Goal: Information Seeking & Learning: Learn about a topic

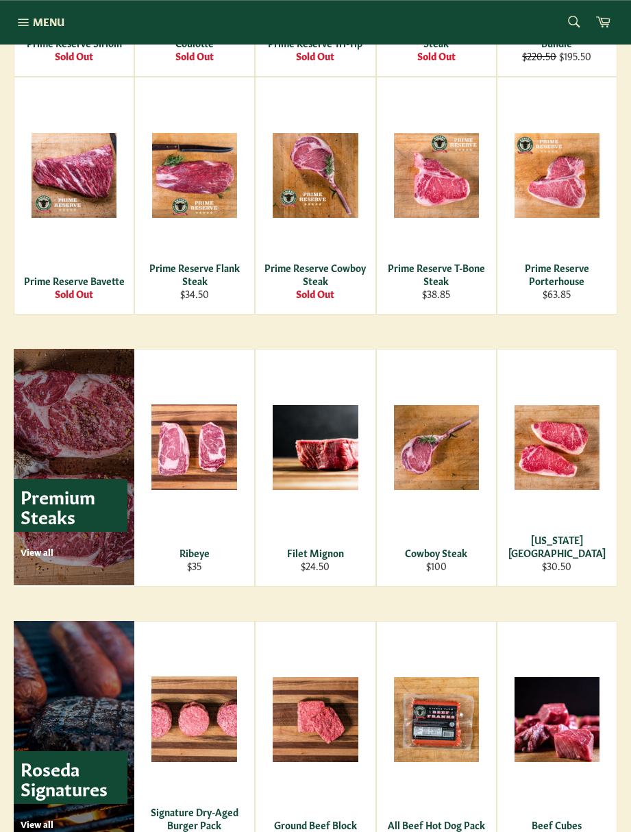
scroll to position [1293, 0]
click at [197, 553] on div "Ribeye" at bounding box center [194, 552] width 103 height 13
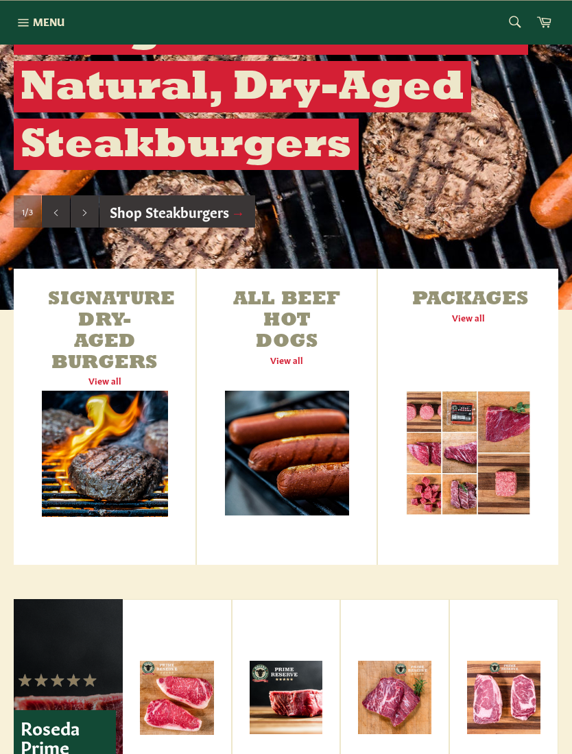
scroll to position [294, 0]
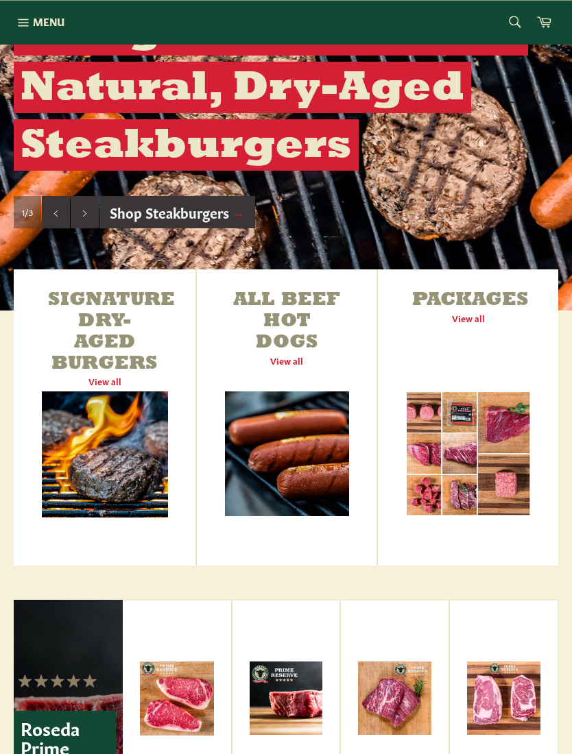
click at [473, 311] on link "Packages View all" at bounding box center [468, 417] width 180 height 296
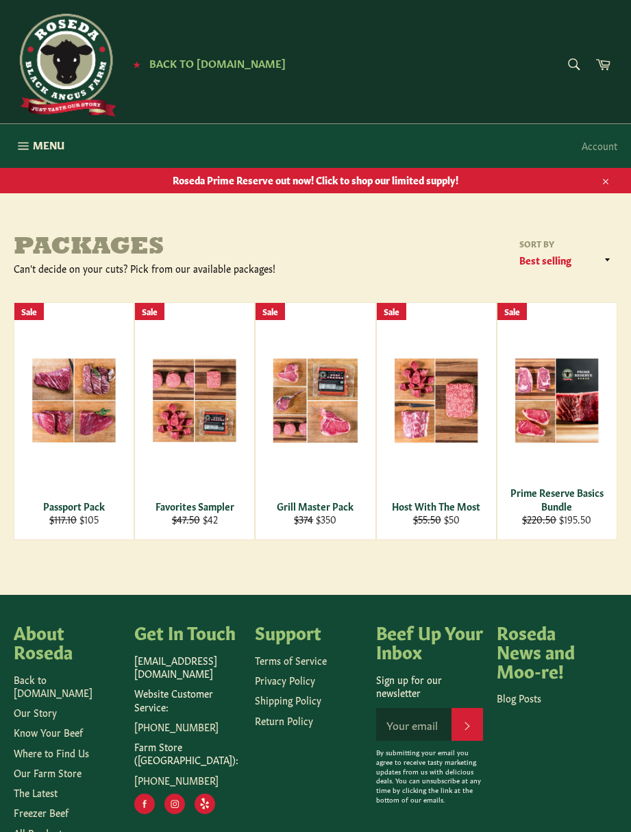
click at [313, 505] on div "Grill Master Pack" at bounding box center [316, 506] width 102 height 13
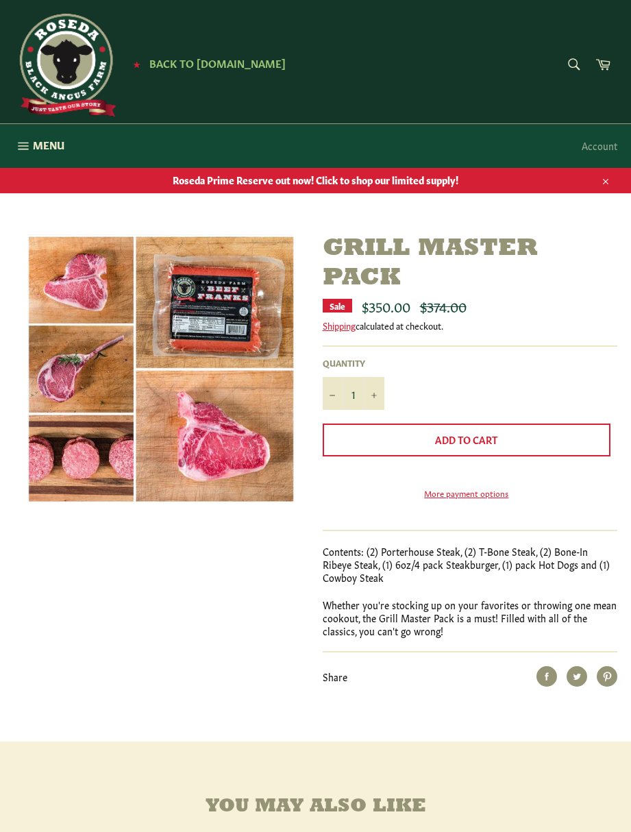
click at [55, 150] on span "Menu" at bounding box center [49, 145] width 32 height 14
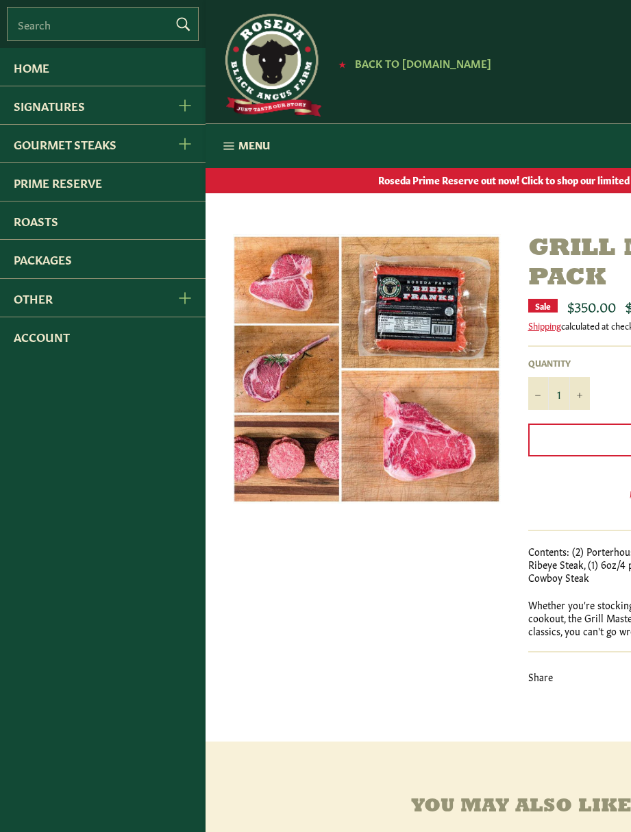
click at [184, 136] on button "Gourmet Steaks Menu" at bounding box center [183, 144] width 43 height 38
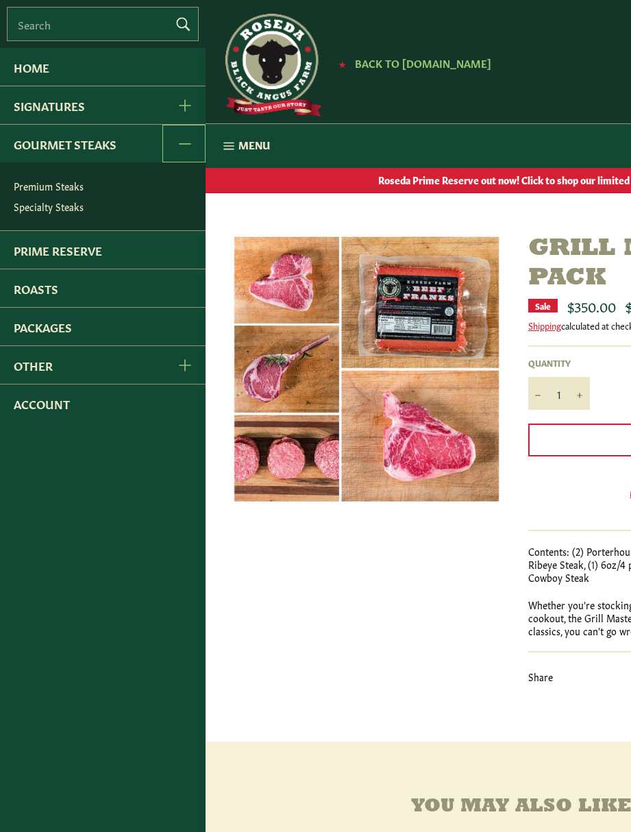
click at [165, 291] on link "Roasts" at bounding box center [103, 288] width 206 height 38
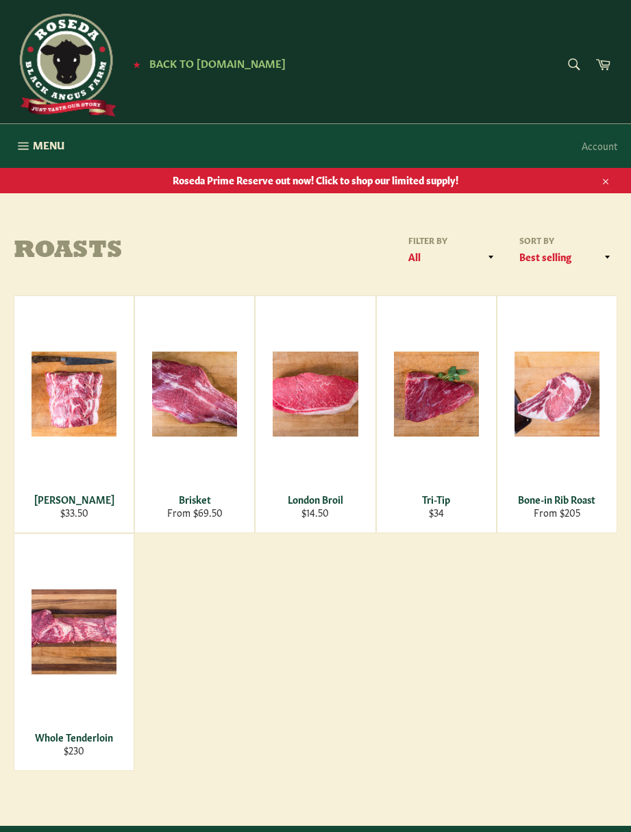
click at [199, 399] on span "View" at bounding box center [195, 416] width 88 height 35
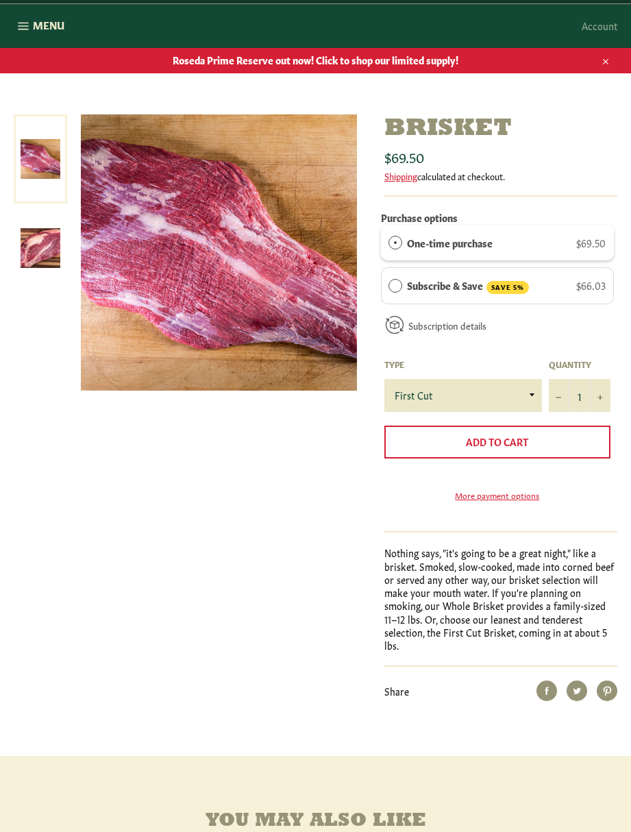
scroll to position [129, 0]
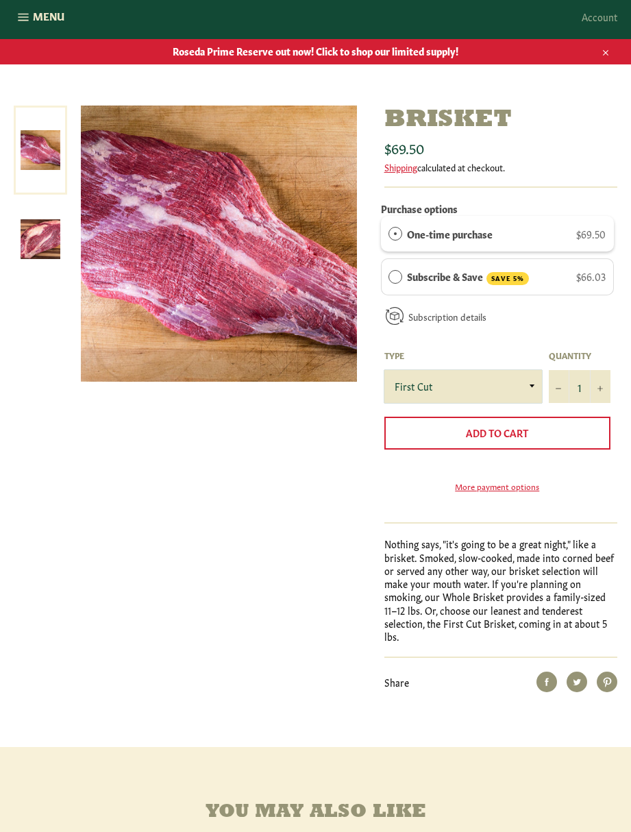
click at [529, 394] on select "First Cut Whole" at bounding box center [464, 386] width 158 height 33
click at [49, 235] on img at bounding box center [41, 239] width 40 height 40
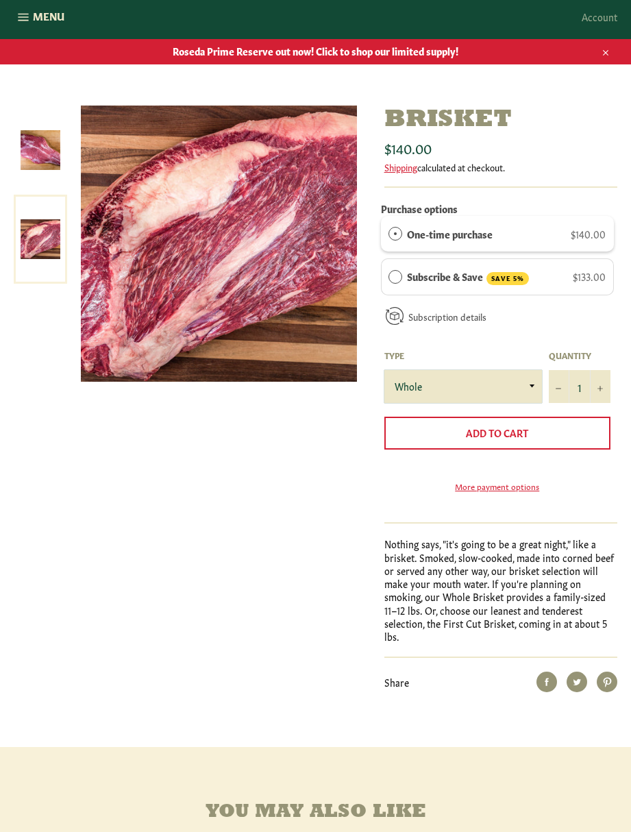
click at [481, 394] on select "First Cut Whole" at bounding box center [464, 386] width 158 height 33
select select "First Cut"
click at [290, 490] on div "Brisket Sale Regular price $69.50 Shipping calculated at checkout. Purchase opt…" at bounding box center [309, 399] width 618 height 587
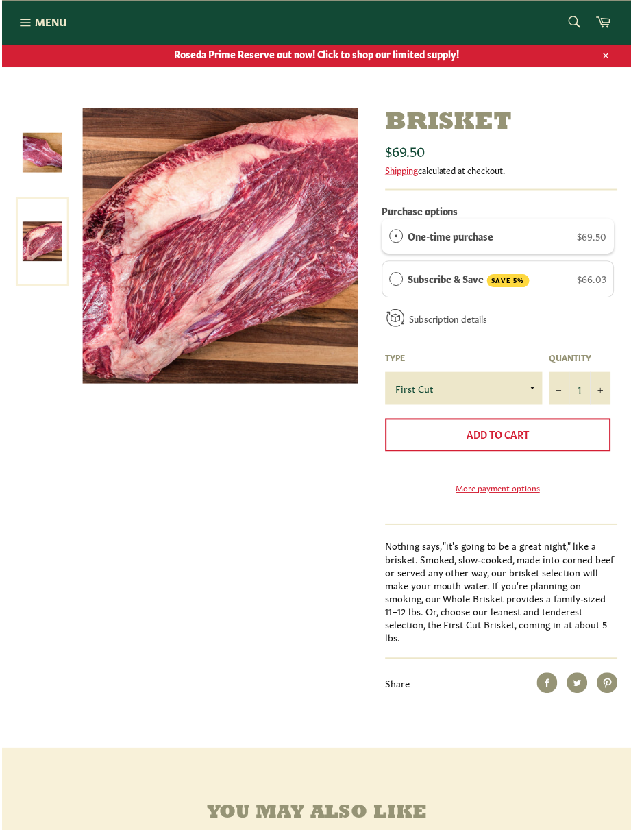
scroll to position [128, 0]
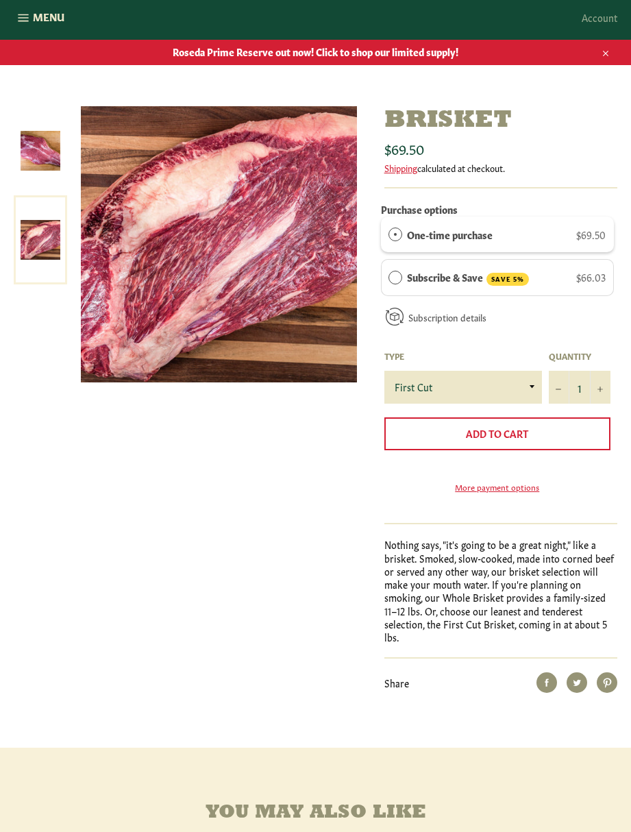
click at [53, 142] on img at bounding box center [41, 151] width 40 height 40
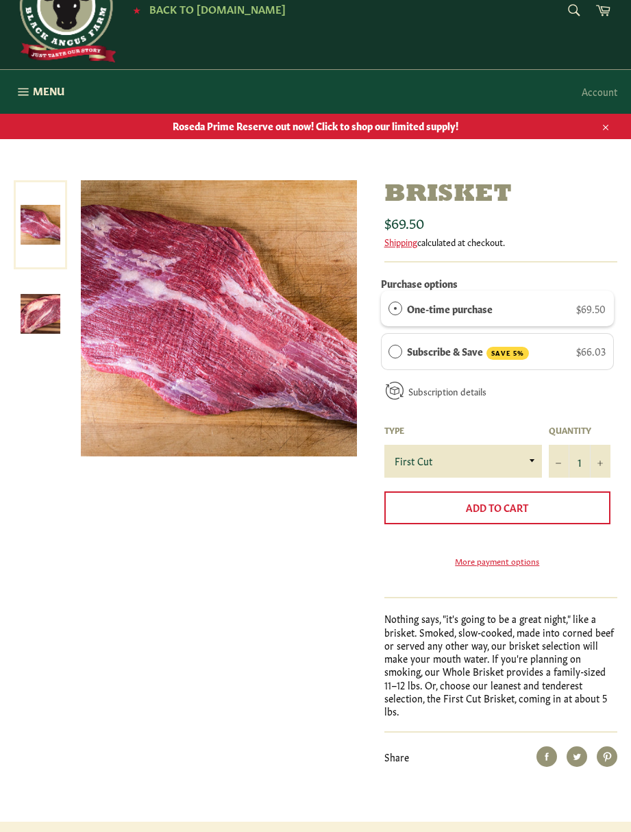
scroll to position [0, 0]
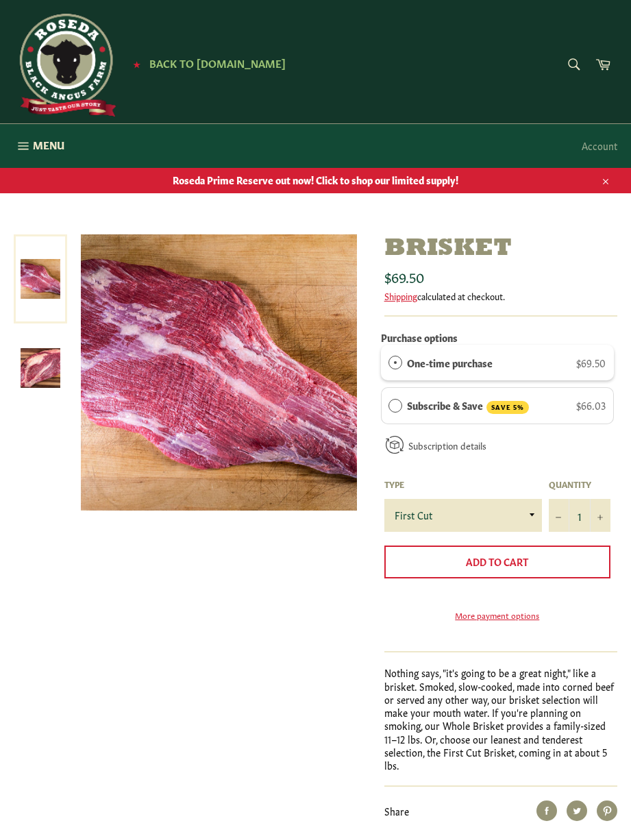
click at [49, 148] on span "Menu" at bounding box center [49, 145] width 32 height 14
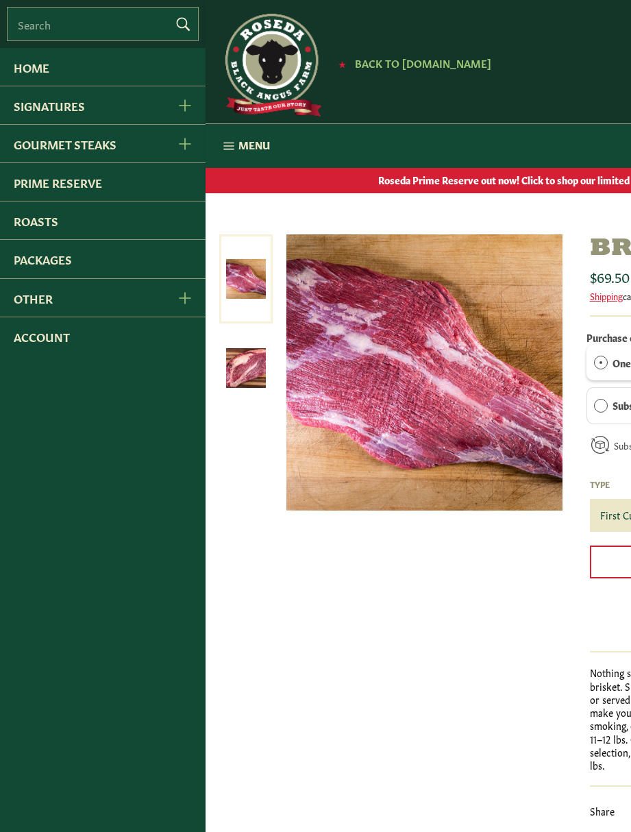
click at [189, 143] on icon "Gourmet Steaks Menu" at bounding box center [185, 144] width 12 height 12
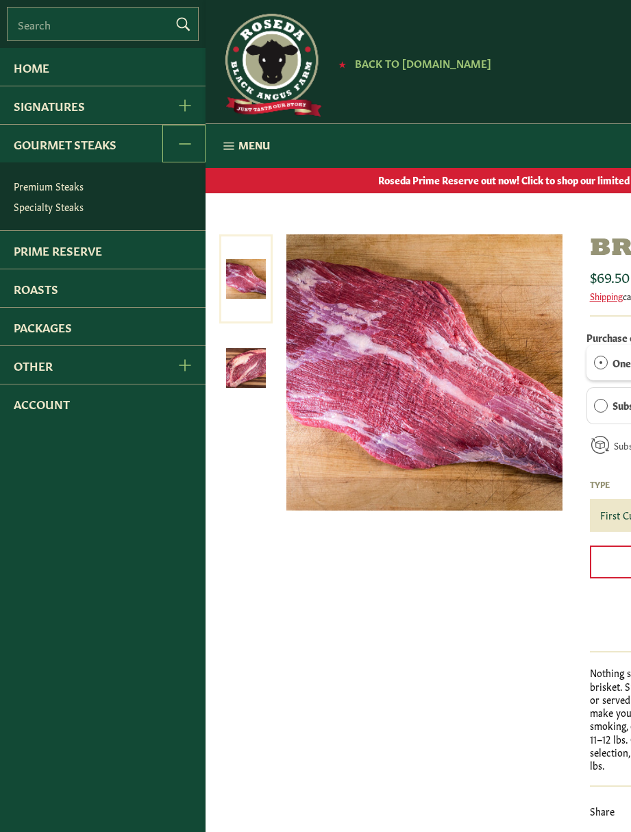
click at [184, 369] on icon "Other Menu" at bounding box center [185, 365] width 12 height 12
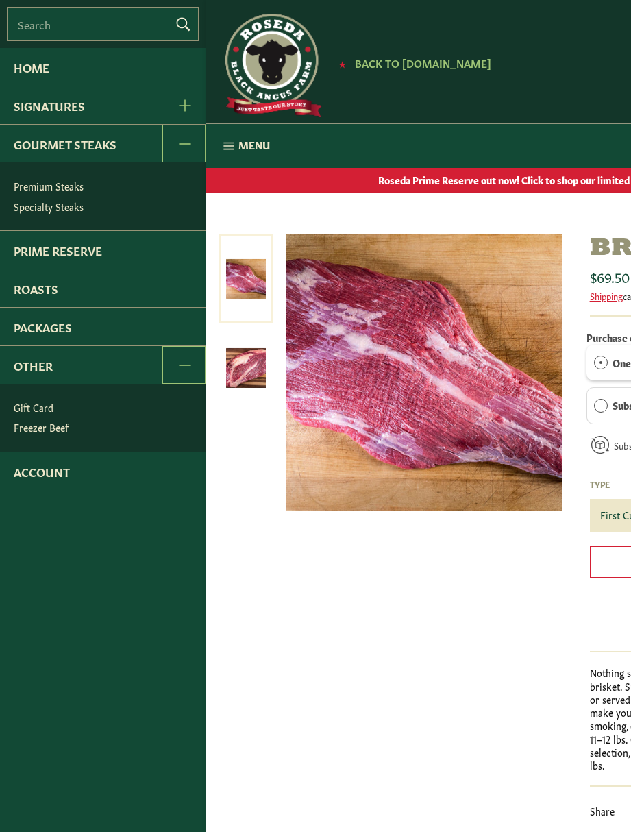
click at [73, 437] on link "Freezer Beef" at bounding box center [106, 428] width 199 height 20
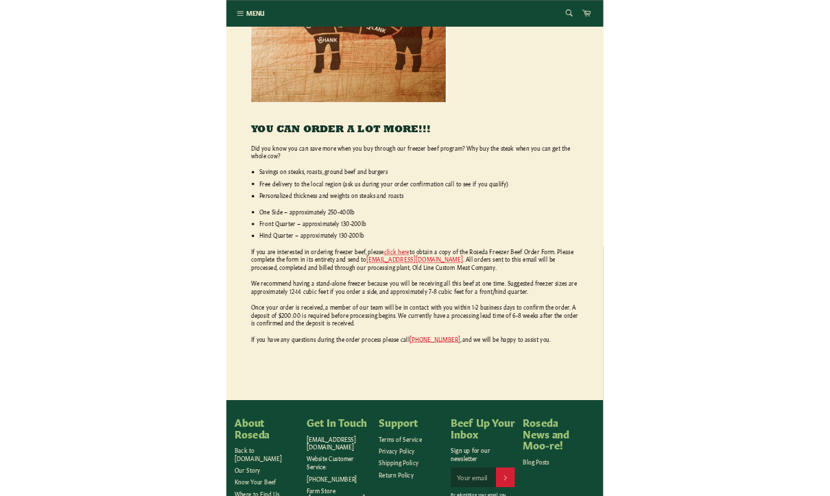
scroll to position [613, 0]
